Goal: Task Accomplishment & Management: Use online tool/utility

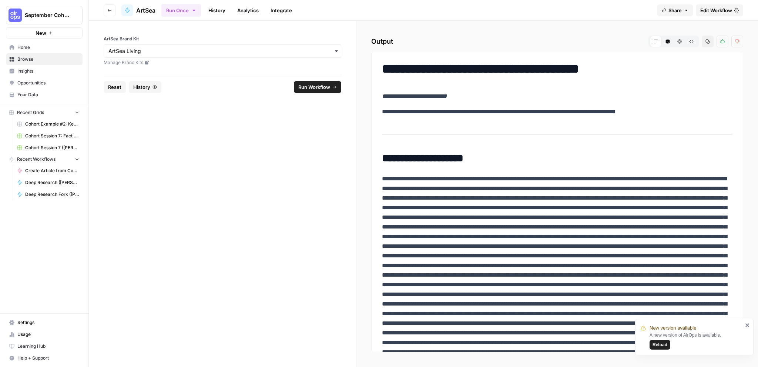
drag, startPoint x: 736, startPoint y: 79, endPoint x: 737, endPoint y: 88, distance: 9.0
click at [737, 89] on div "**********" at bounding box center [557, 202] width 372 height 300
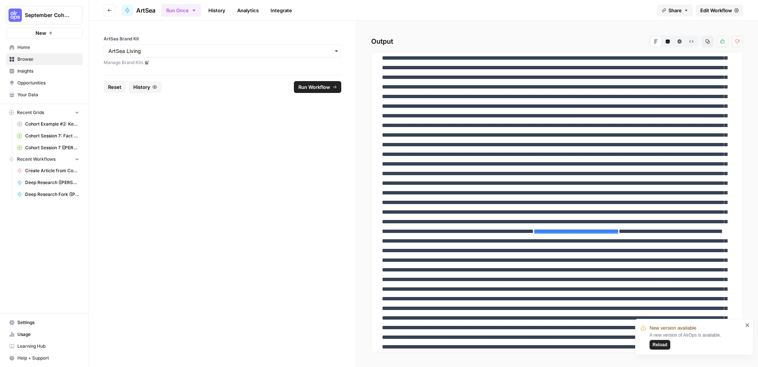
scroll to position [271, 0]
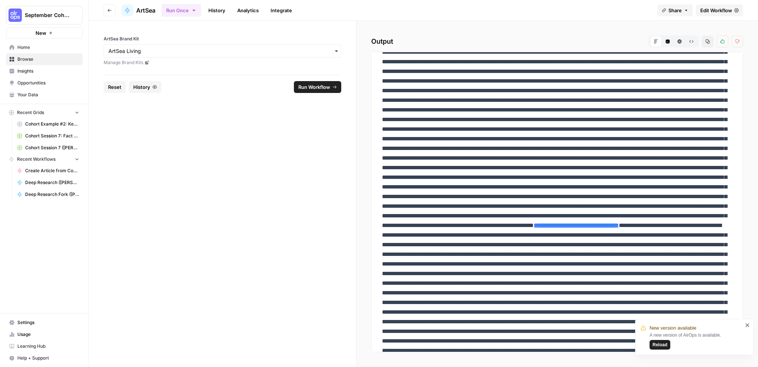
click at [748, 326] on icon "close" at bounding box center [748, 325] width 5 height 6
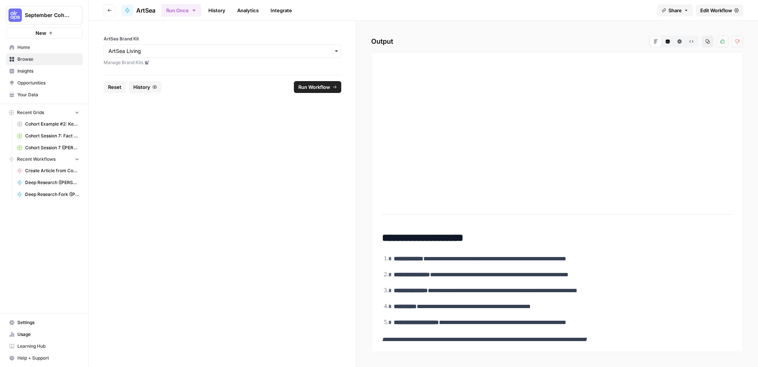
scroll to position [1153, 0]
click at [721, 10] on span "Edit Workflow" at bounding box center [717, 10] width 32 height 7
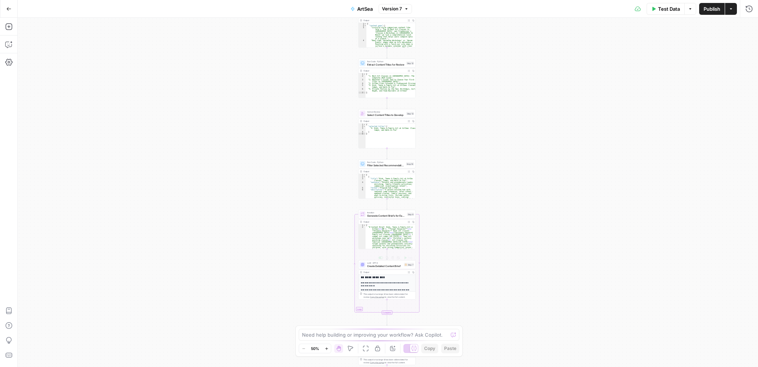
scroll to position [166, 0]
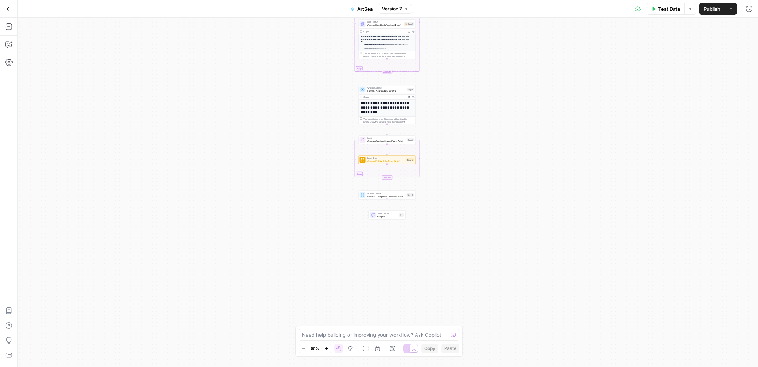
click at [490, 268] on div "Workflow Input Settings Inputs Power Agent Analyze SERP for Target Keyword Step…" at bounding box center [388, 192] width 741 height 349
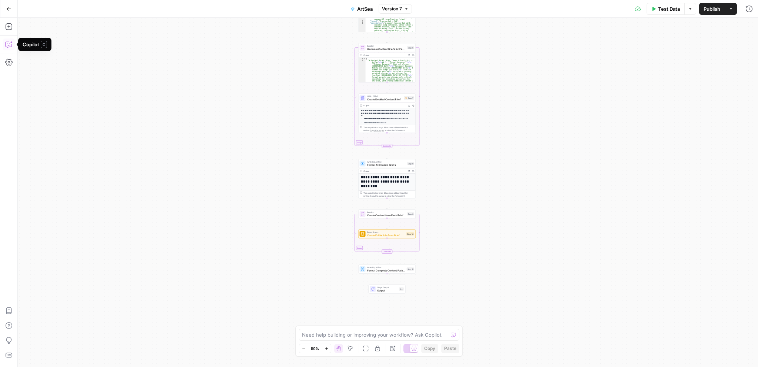
click at [5, 49] on button "Copilot" at bounding box center [9, 45] width 12 height 12
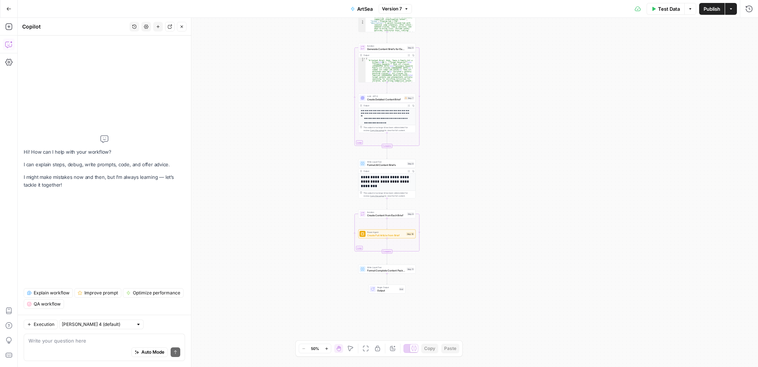
click at [80, 344] on textarea at bounding box center [105, 340] width 152 height 7
type textarea "i"
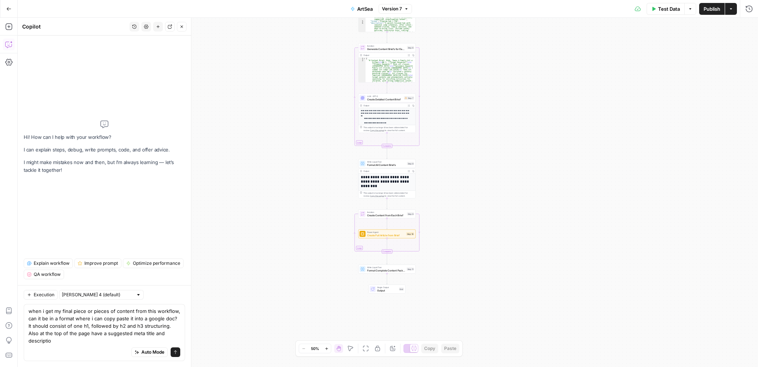
type textarea "when i get my final piece or pieces of content from this workflow, can it be in…"
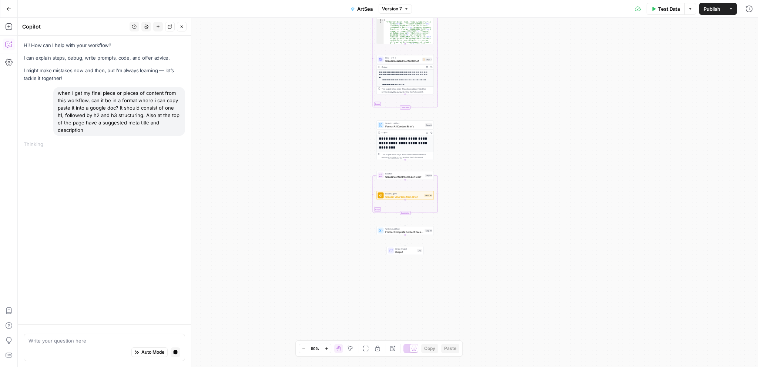
drag, startPoint x: 526, startPoint y: 280, endPoint x: 561, endPoint y: 293, distance: 37.5
click at [561, 293] on div "Workflow Input Settings Inputs Power Agent Analyze SERP for Target Keyword Step…" at bounding box center [388, 192] width 741 height 349
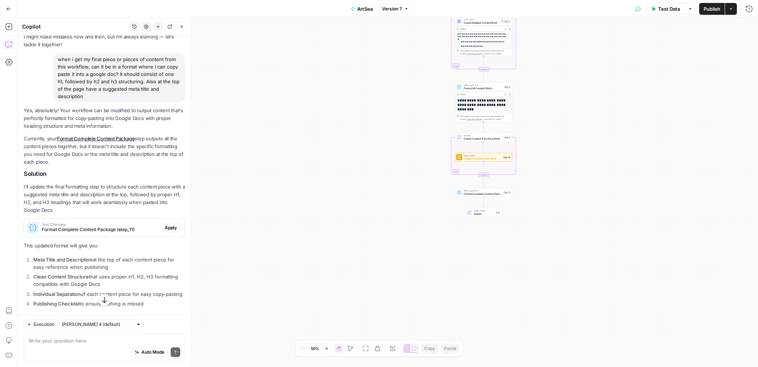
scroll to position [37, 0]
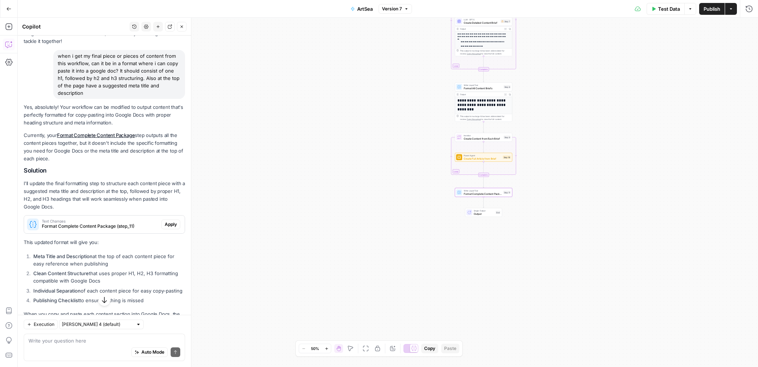
click at [166, 224] on span "Apply" at bounding box center [171, 224] width 12 height 7
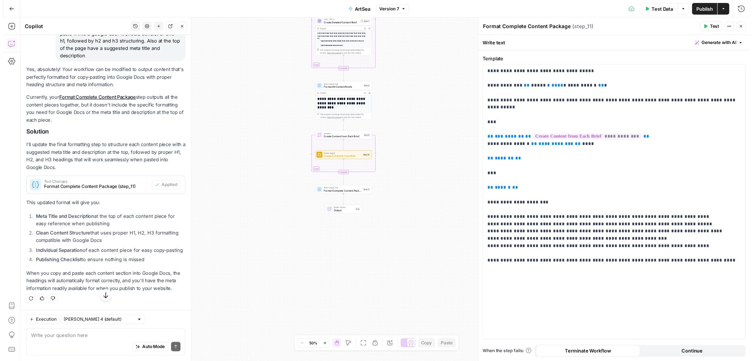
scroll to position [80, 0]
click at [712, 7] on span "Publish" at bounding box center [712, 8] width 17 height 7
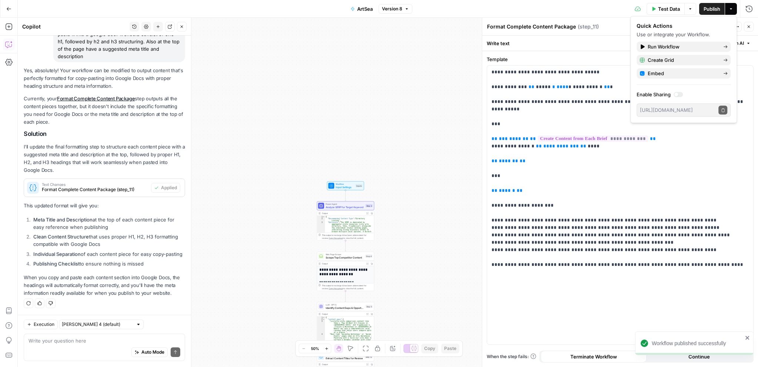
click at [345, 185] on span "Input Settings" at bounding box center [345, 187] width 19 height 4
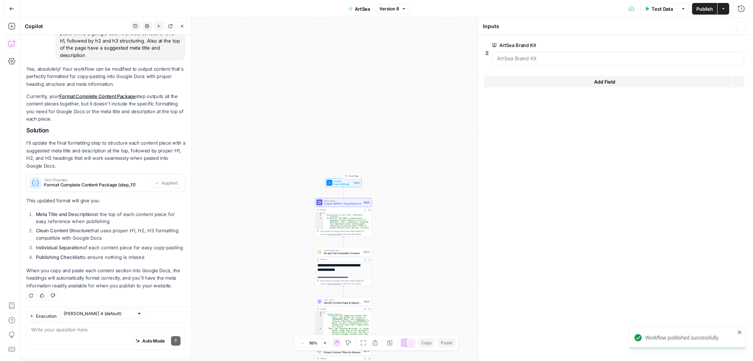
scroll to position [92, 0]
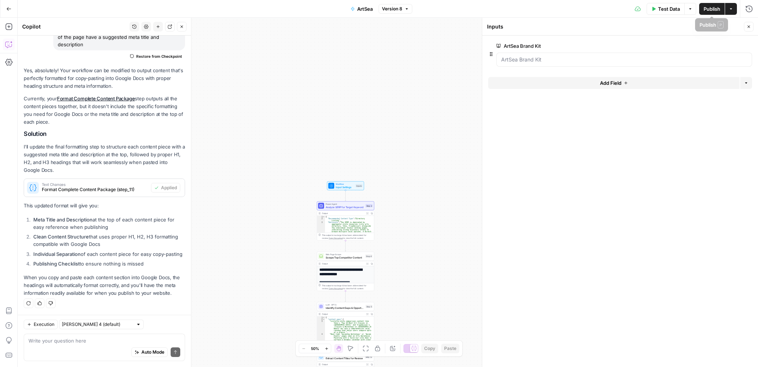
click at [665, 6] on span "Test Data" at bounding box center [669, 8] width 22 height 7
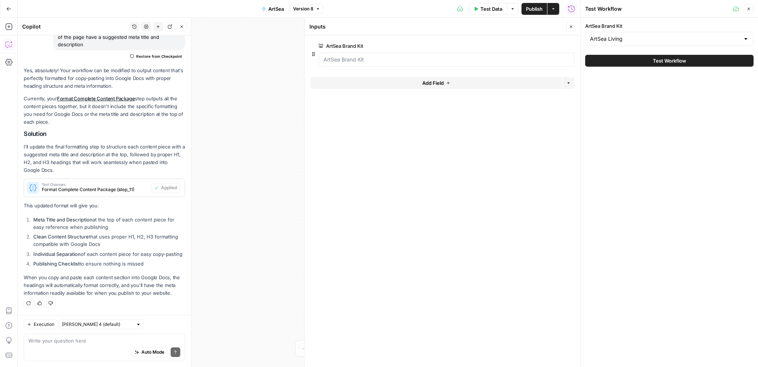
click at [662, 66] on div "Test Workflow" at bounding box center [670, 60] width 169 height 21
click at [663, 61] on span "Test Workflow" at bounding box center [669, 60] width 33 height 7
